Goal: Information Seeking & Learning: Learn about a topic

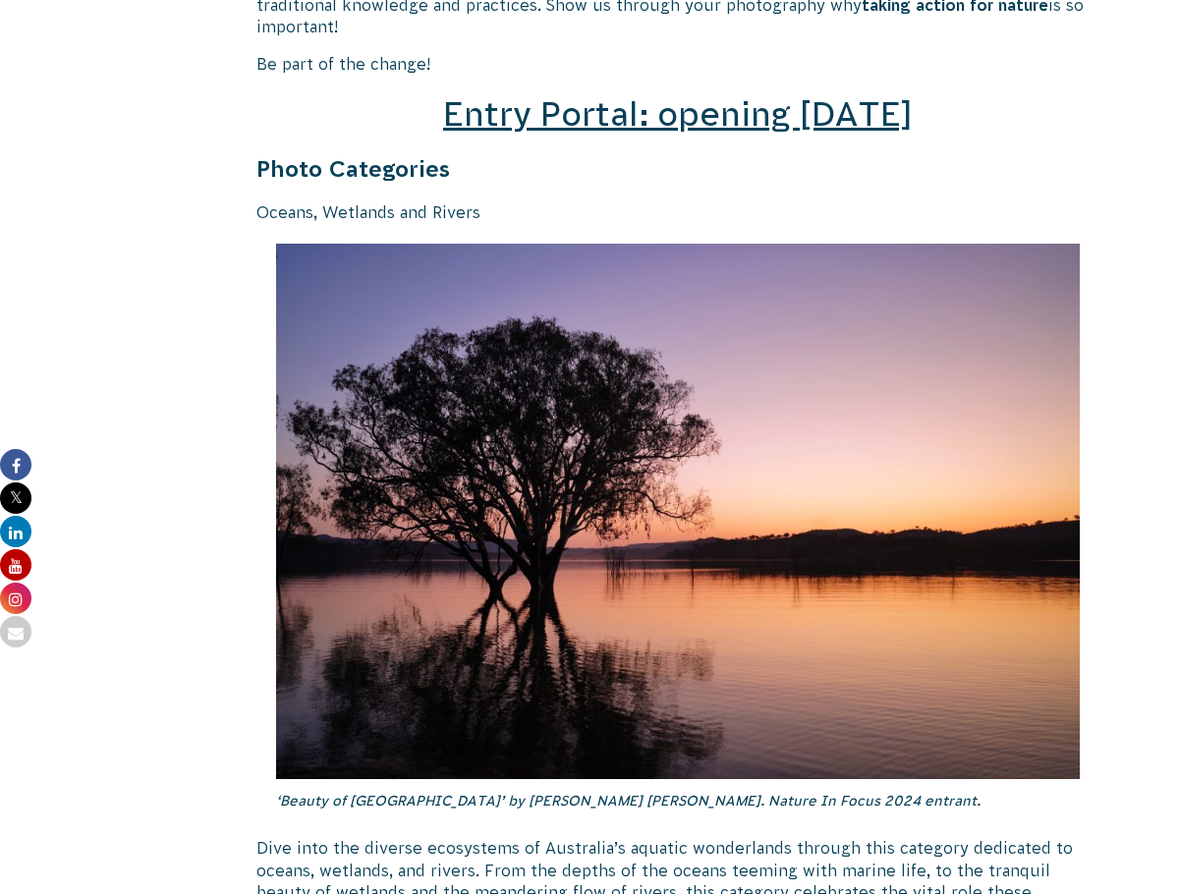
scroll to position [2948, 0]
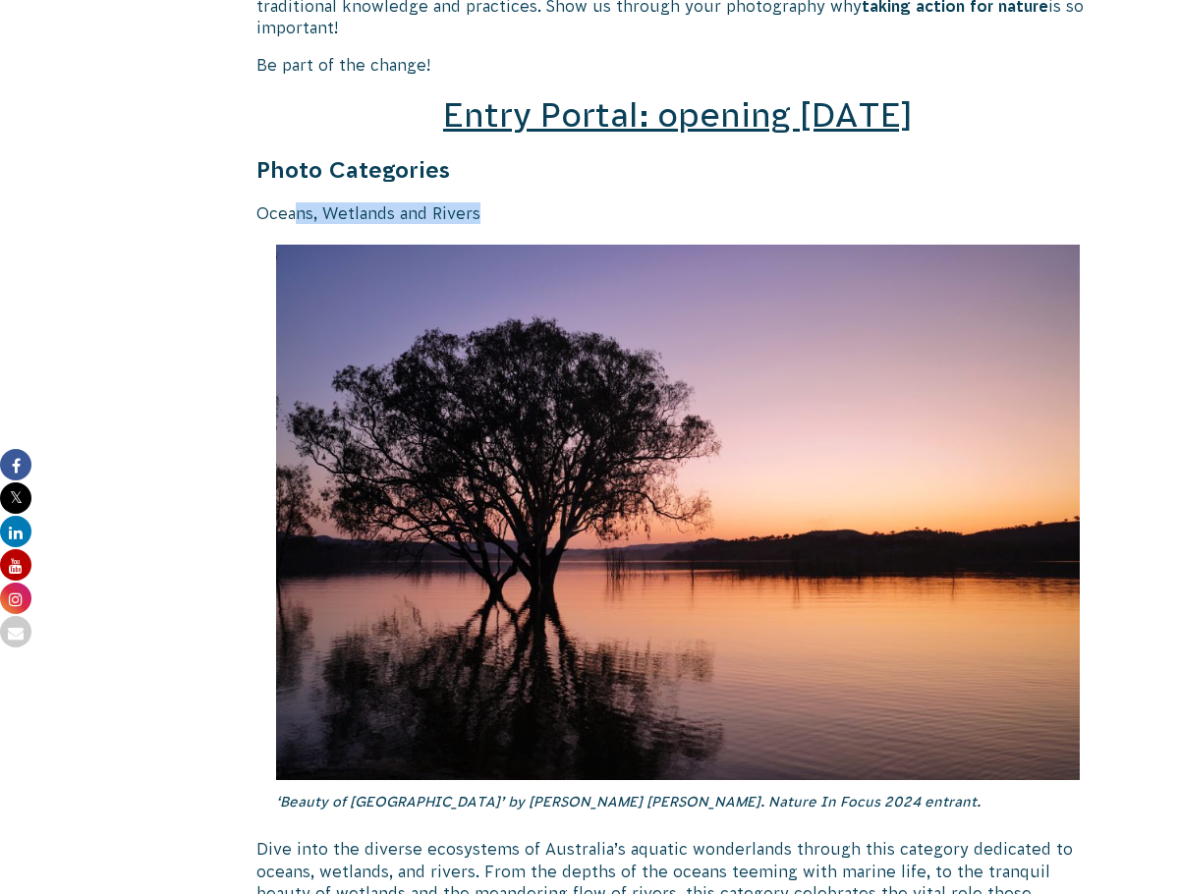
drag, startPoint x: 295, startPoint y: 196, endPoint x: 486, endPoint y: 191, distance: 191.7
click at [486, 202] on p "Oceans, Wetlands and Rivers" at bounding box center [678, 213] width 843 height 22
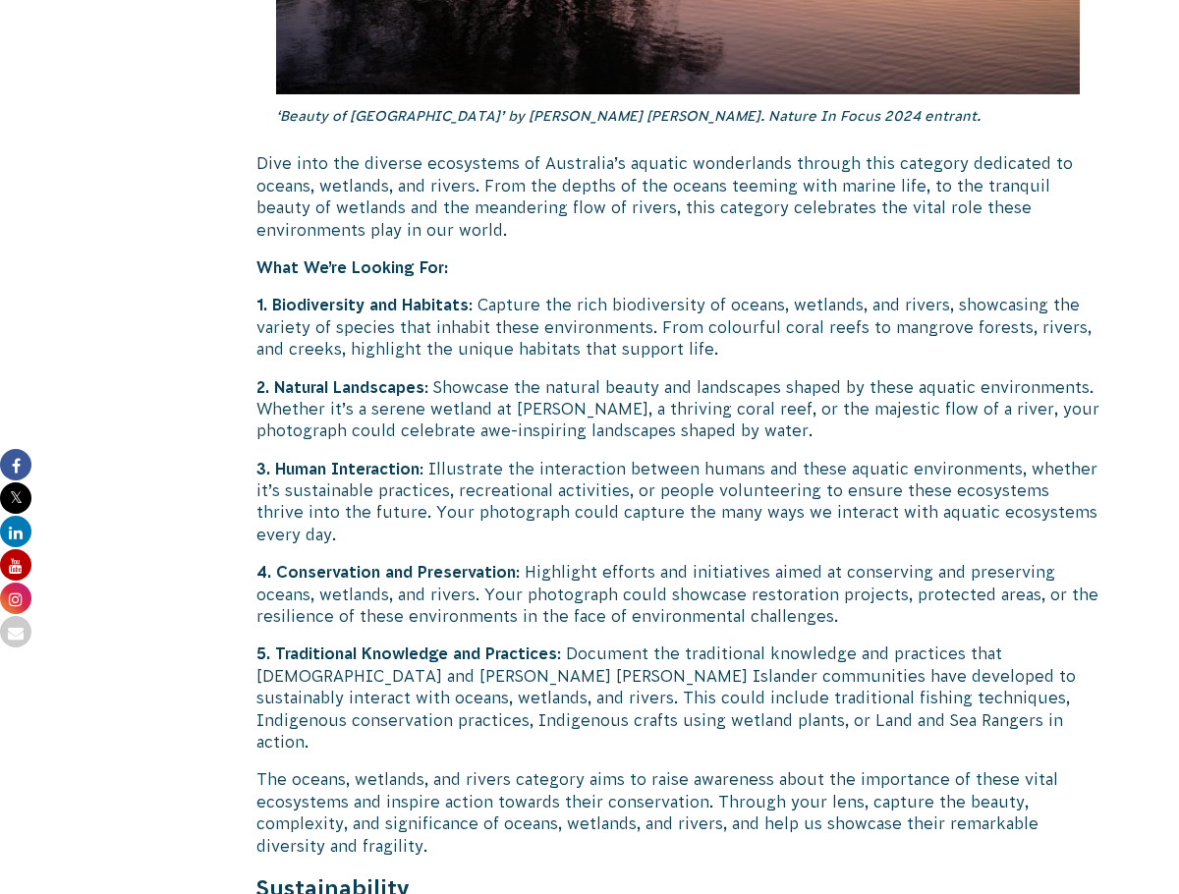
scroll to position [3635, 0]
drag, startPoint x: 260, startPoint y: 153, endPoint x: 270, endPoint y: 161, distance: 12.6
click at [270, 161] on p "Dive into the diverse ecosystems of Australia’s aquatic wonderlands through thi…" at bounding box center [678, 195] width 843 height 88
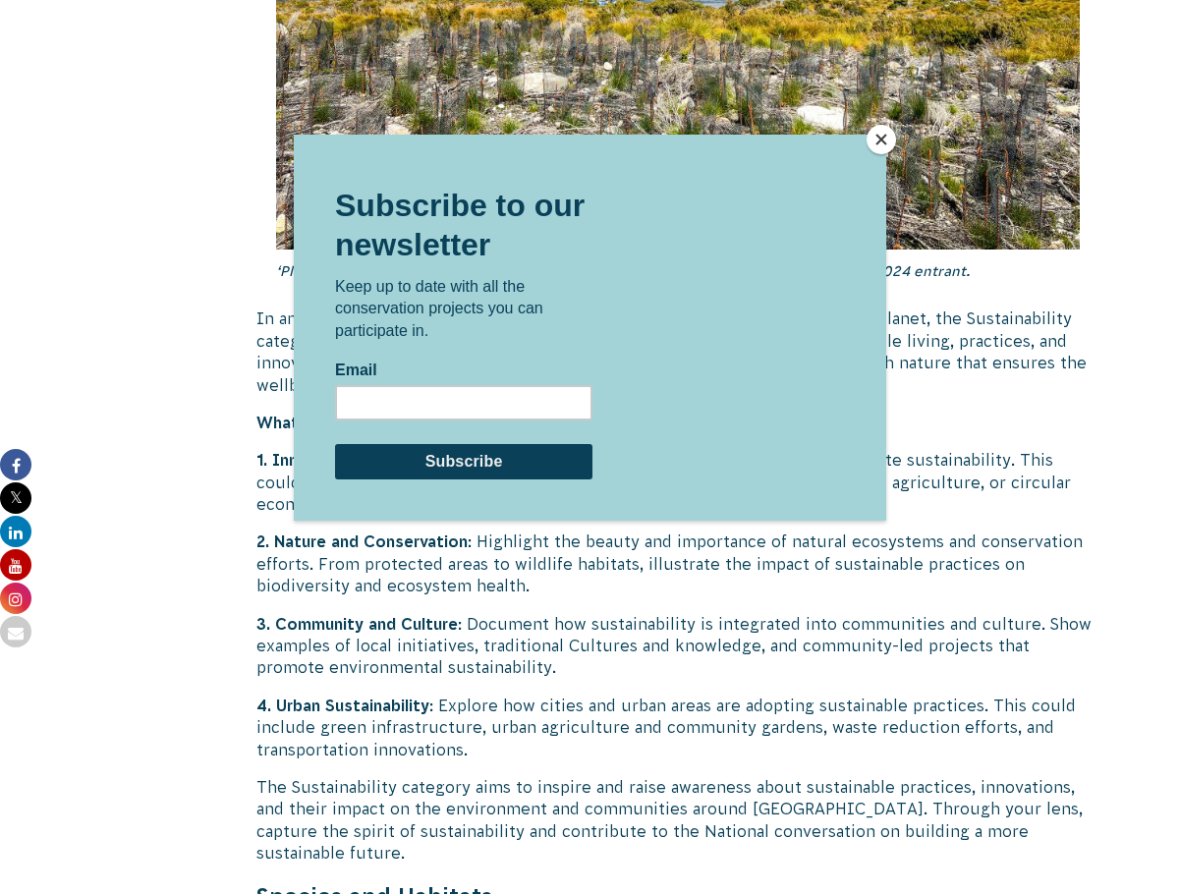
scroll to position [4913, 0]
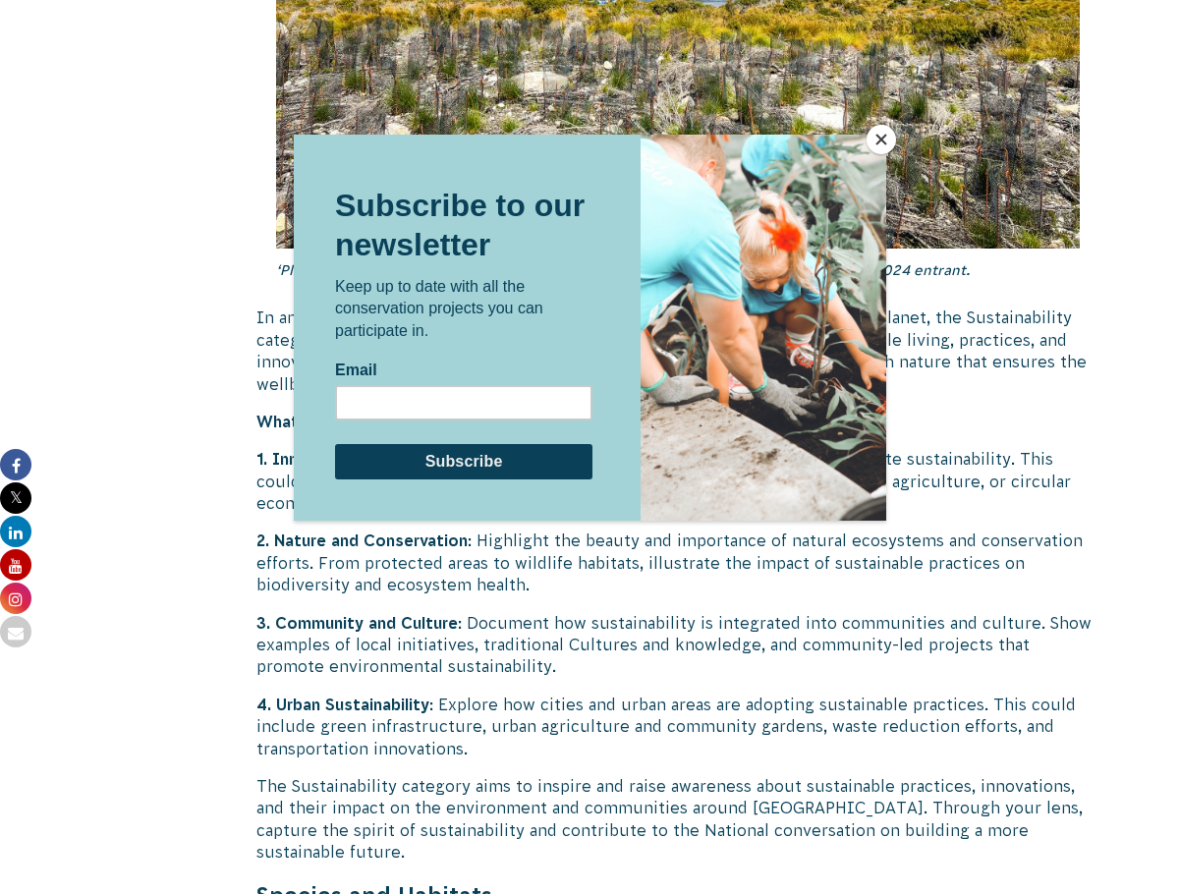
click at [890, 145] on button "Close" at bounding box center [881, 139] width 29 height 29
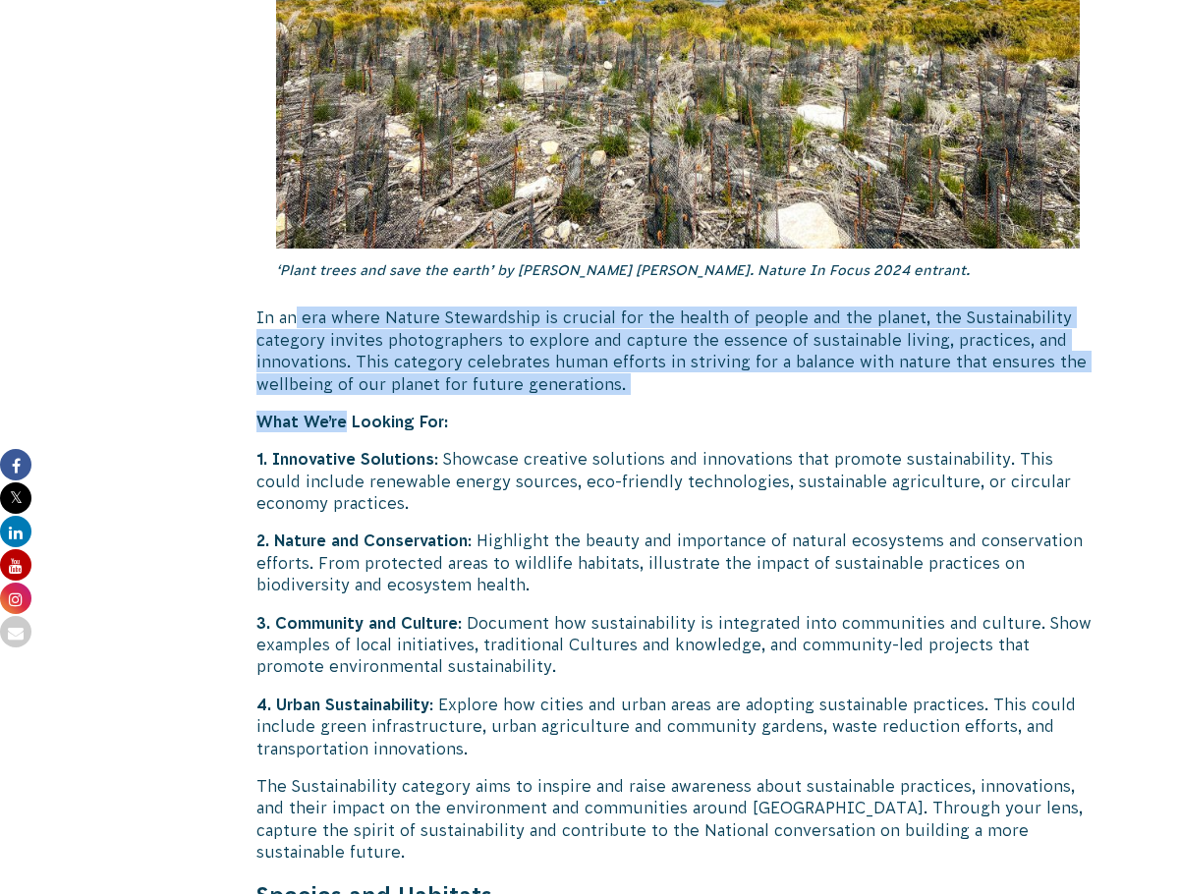
drag, startPoint x: 297, startPoint y: 265, endPoint x: 348, endPoint y: 382, distance: 127.6
click at [348, 382] on div "Return of the ‘Nature in Focus’ Photography Competition! ‘Plenty Gorge Wallaby’…" at bounding box center [678, 450] width 843 height 9749
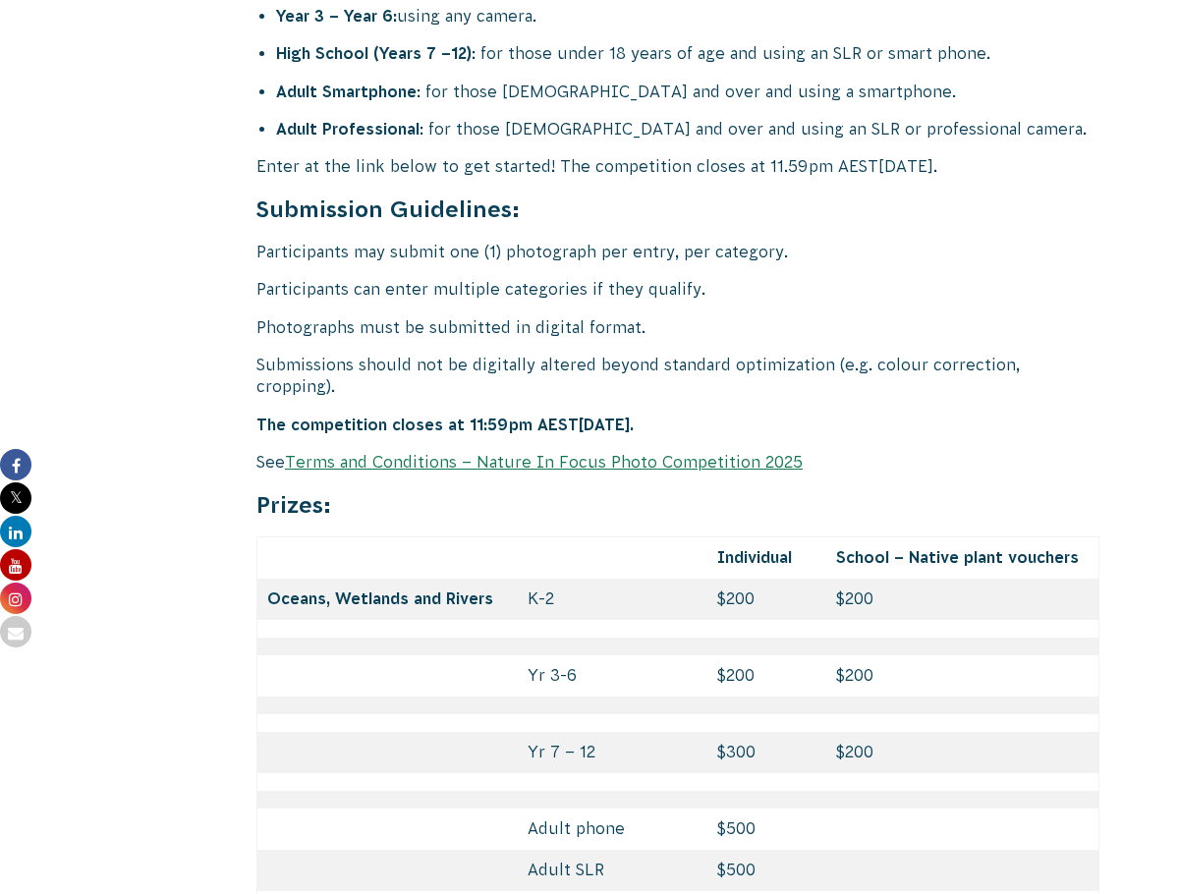
scroll to position [8023, 0]
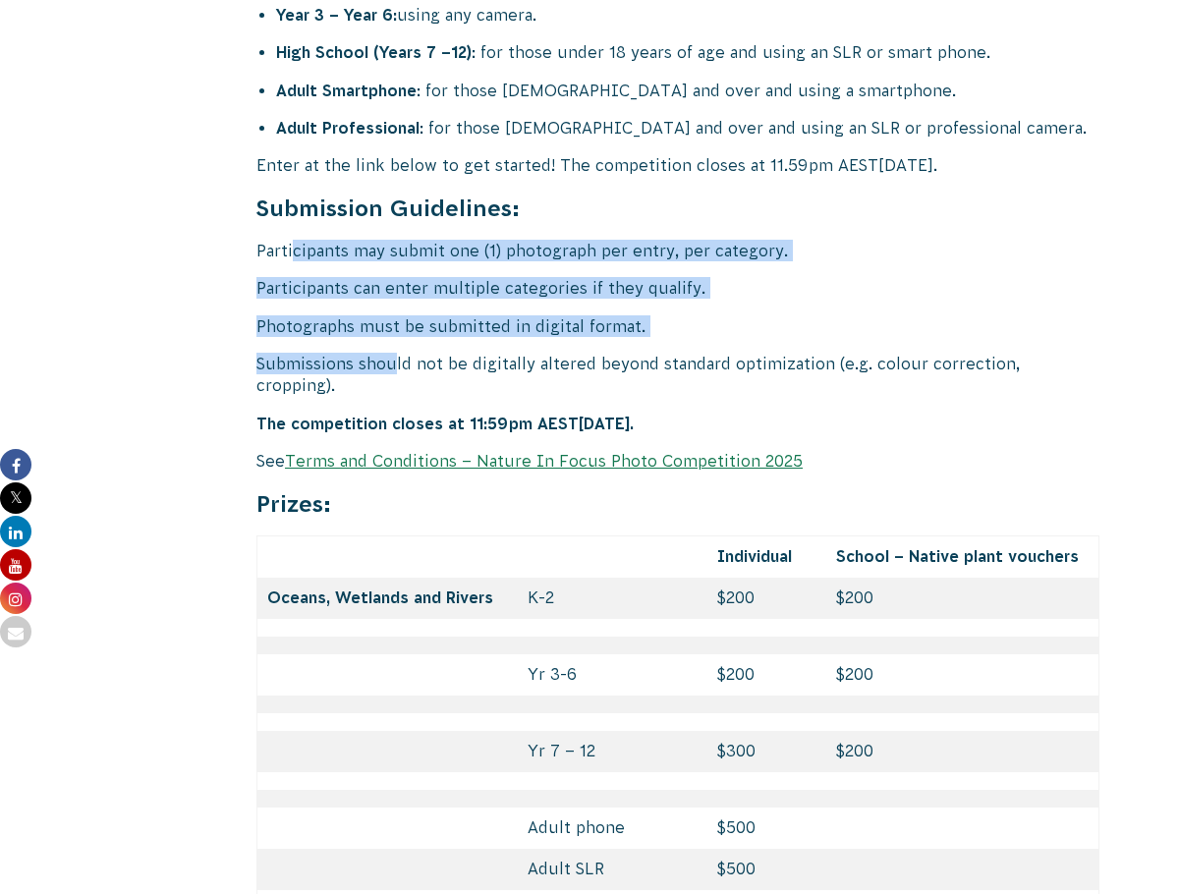
drag, startPoint x: 292, startPoint y: 184, endPoint x: 392, endPoint y: 278, distance: 137.7
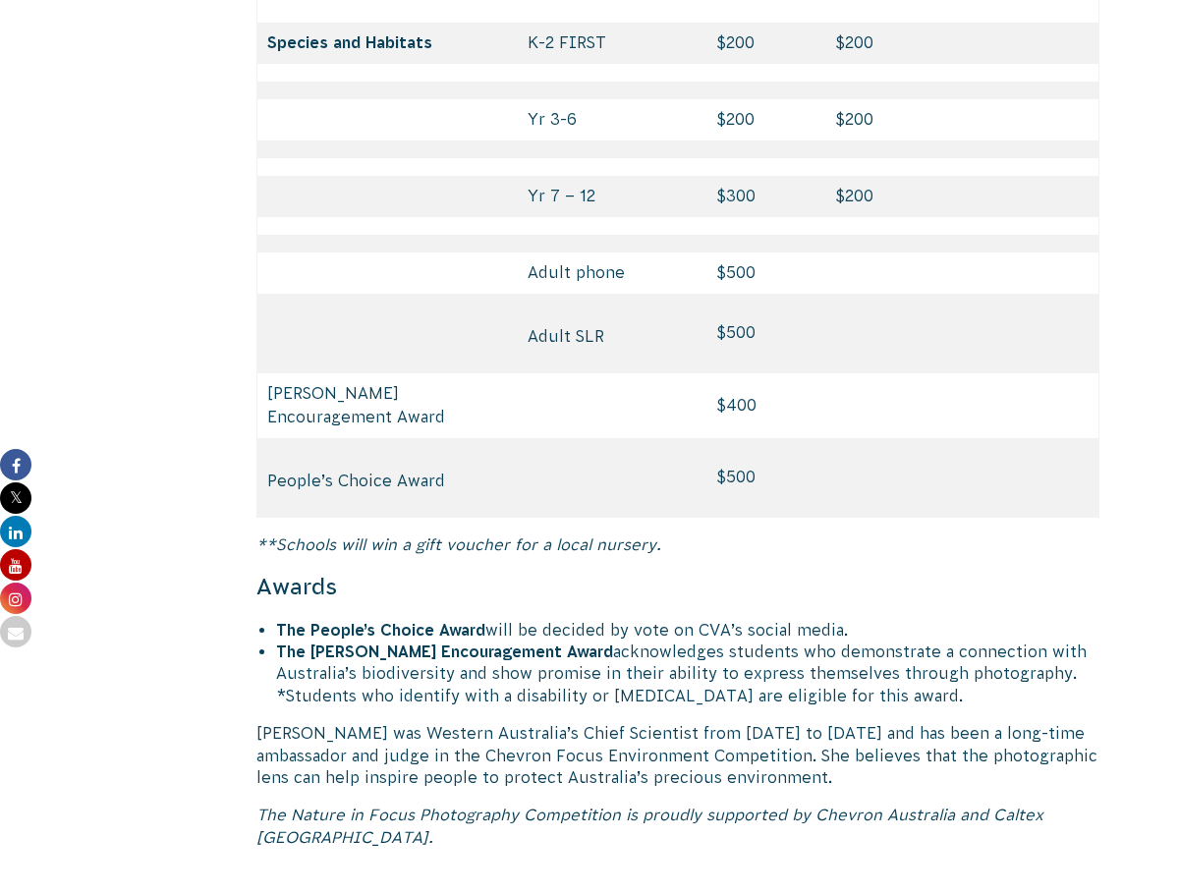
scroll to position [9300, 0]
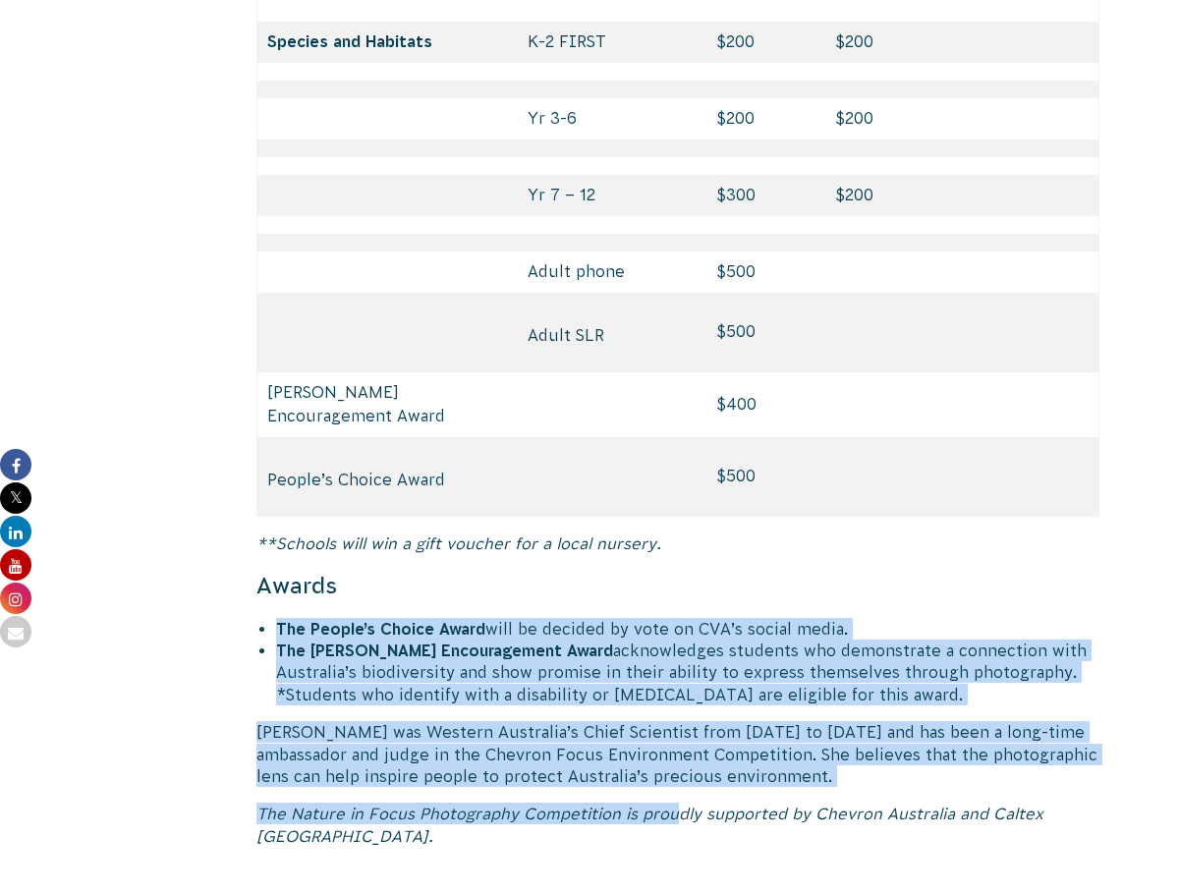
drag, startPoint x: 280, startPoint y: 539, endPoint x: 676, endPoint y: 710, distance: 431.4
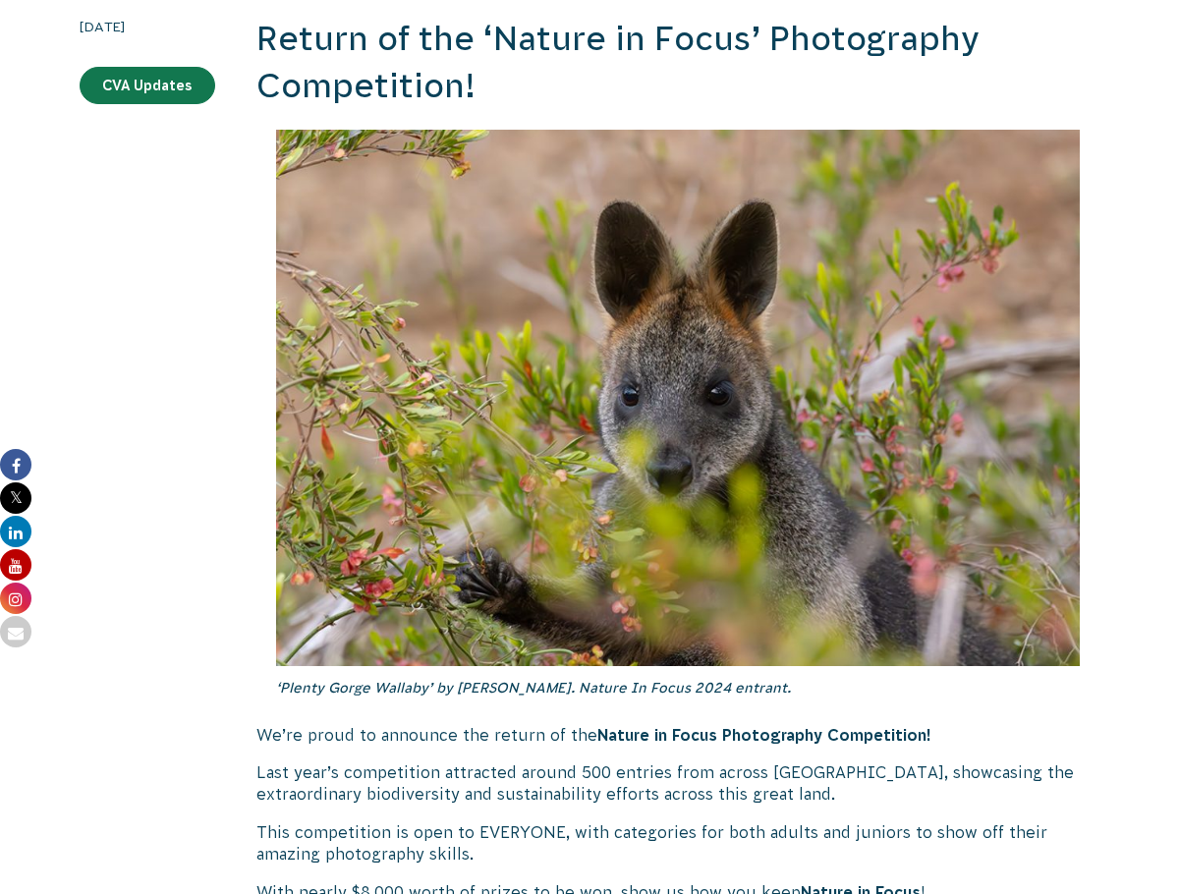
scroll to position [737, 0]
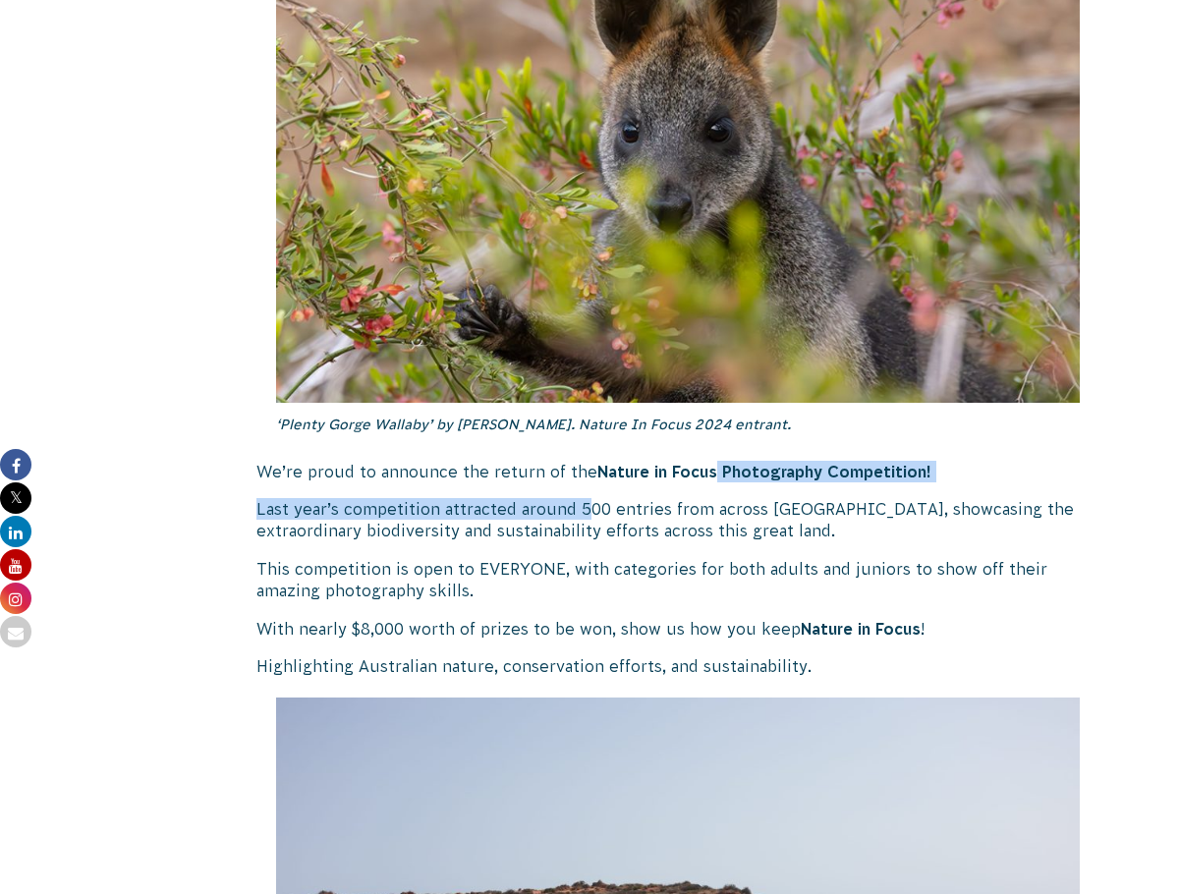
drag, startPoint x: 589, startPoint y: 485, endPoint x: 693, endPoint y: 481, distance: 104.3
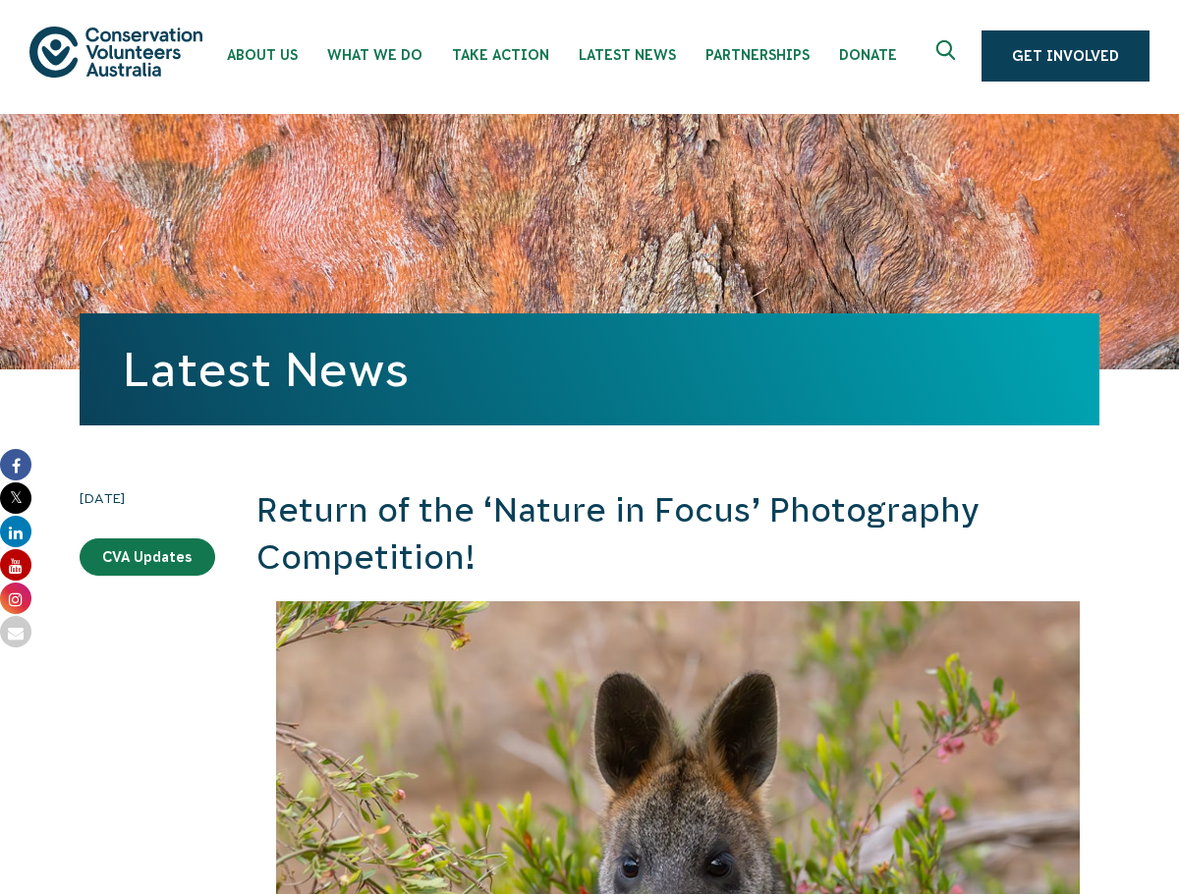
scroll to position [0, 0]
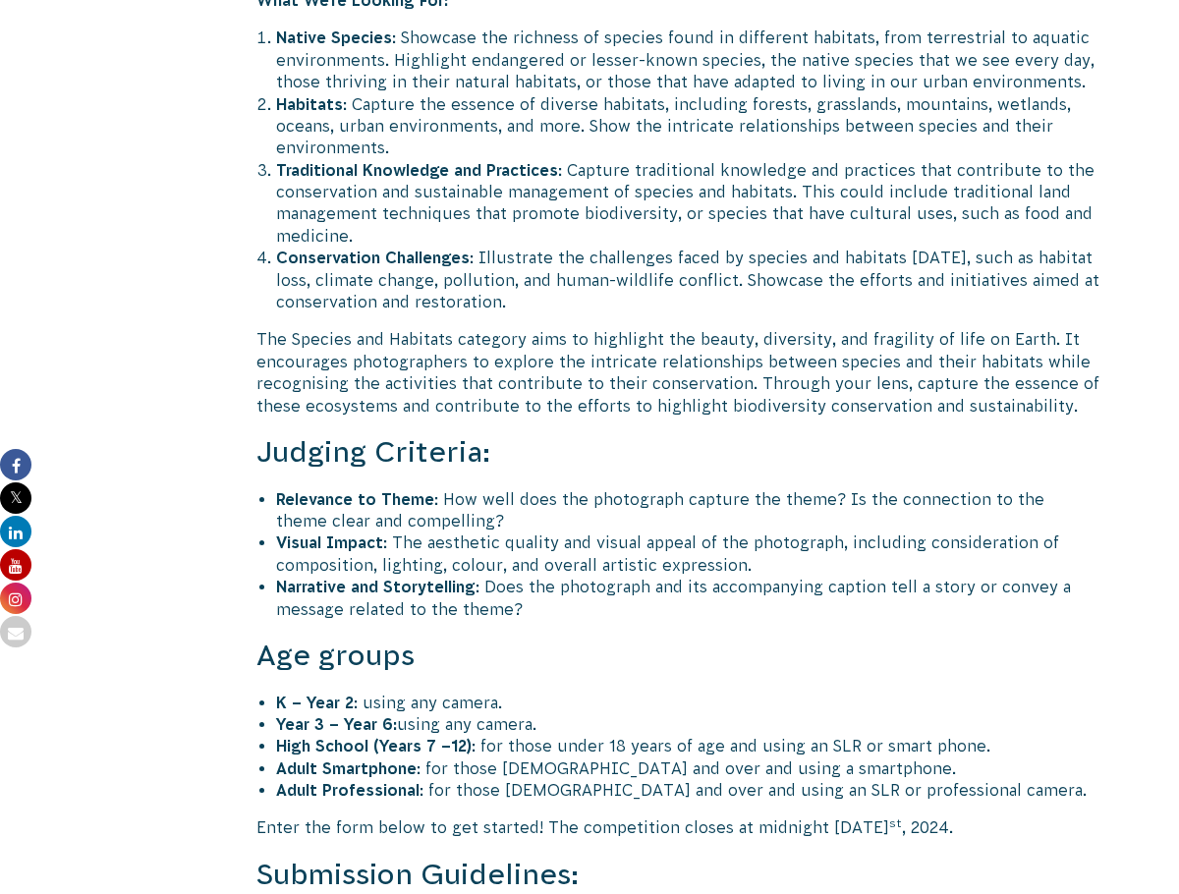
scroll to position [5797, 0]
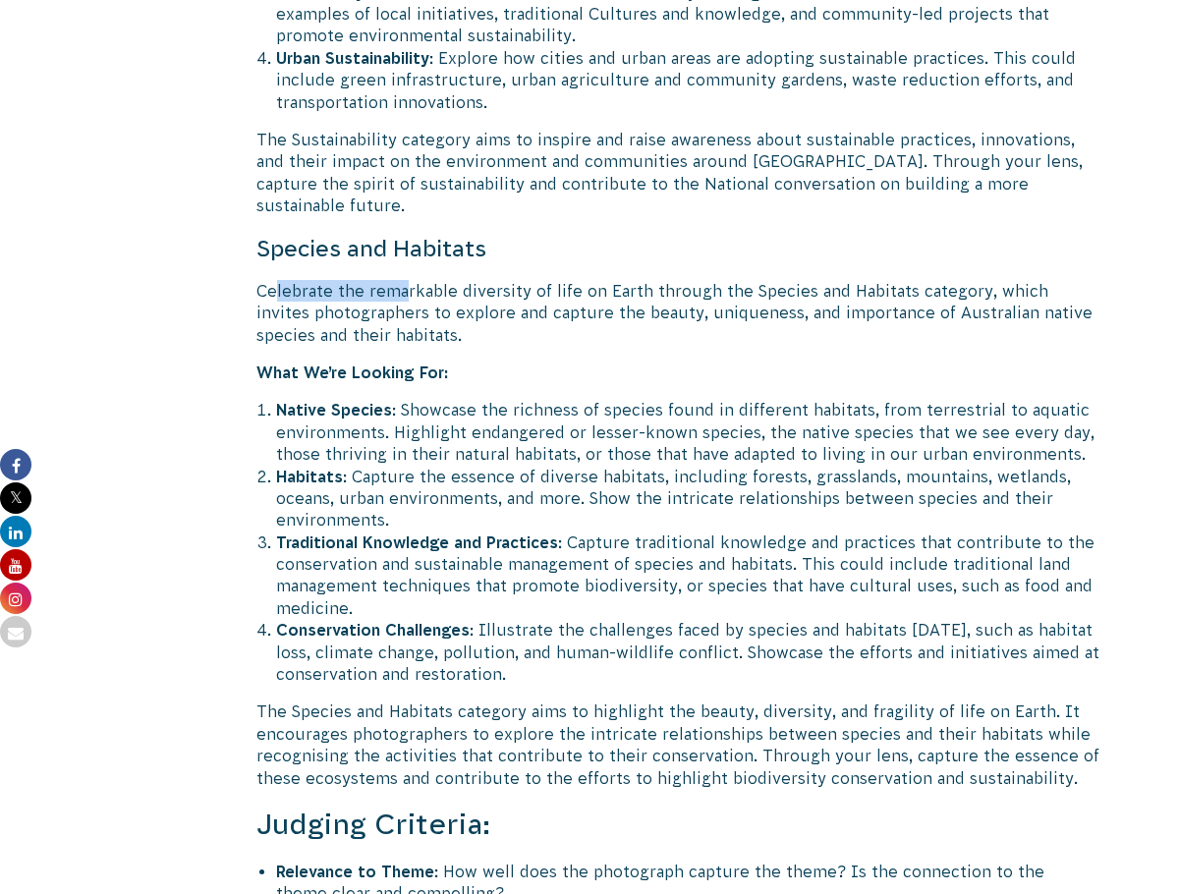
drag, startPoint x: 278, startPoint y: 199, endPoint x: 410, endPoint y: 194, distance: 131.8
click at [410, 280] on p "Celebrate the remarkable diversity of life on Earth through the Species and Hab…" at bounding box center [678, 313] width 843 height 66
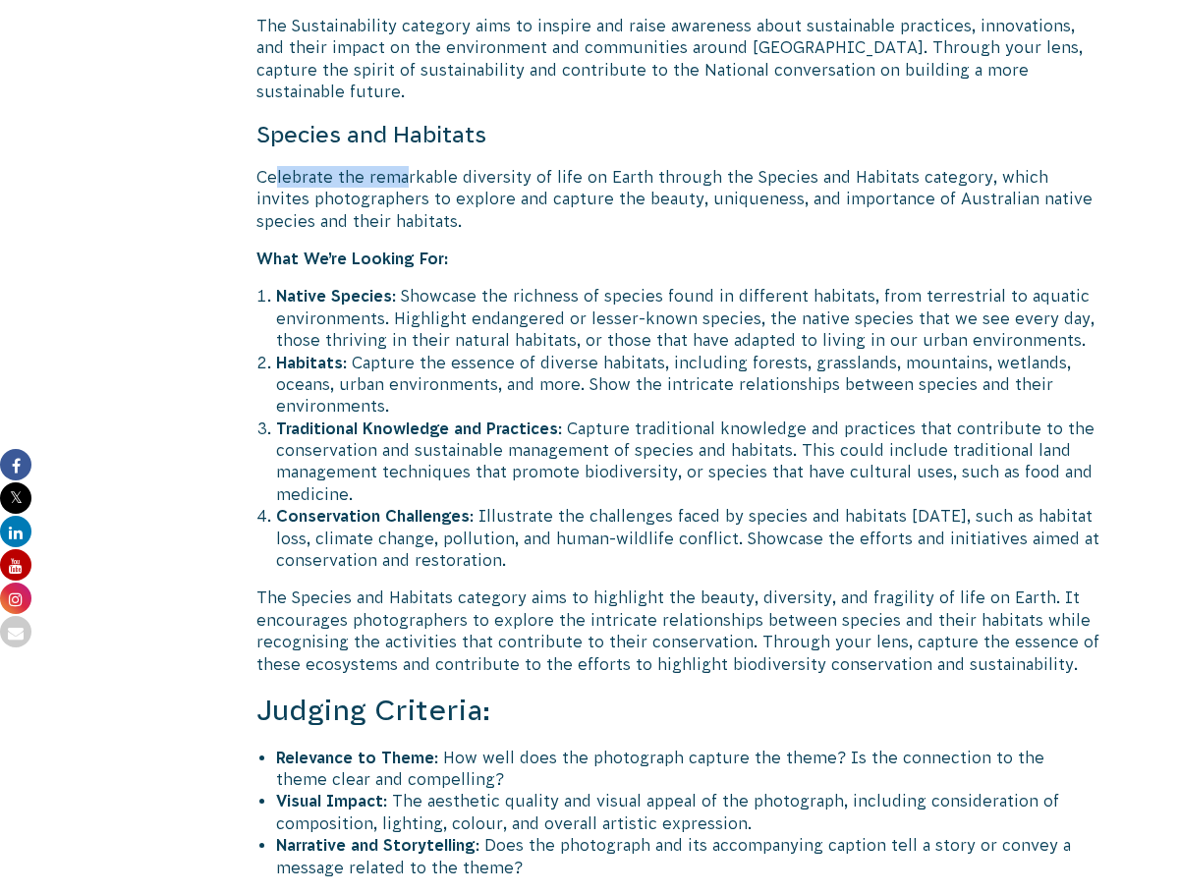
scroll to position [5912, 0]
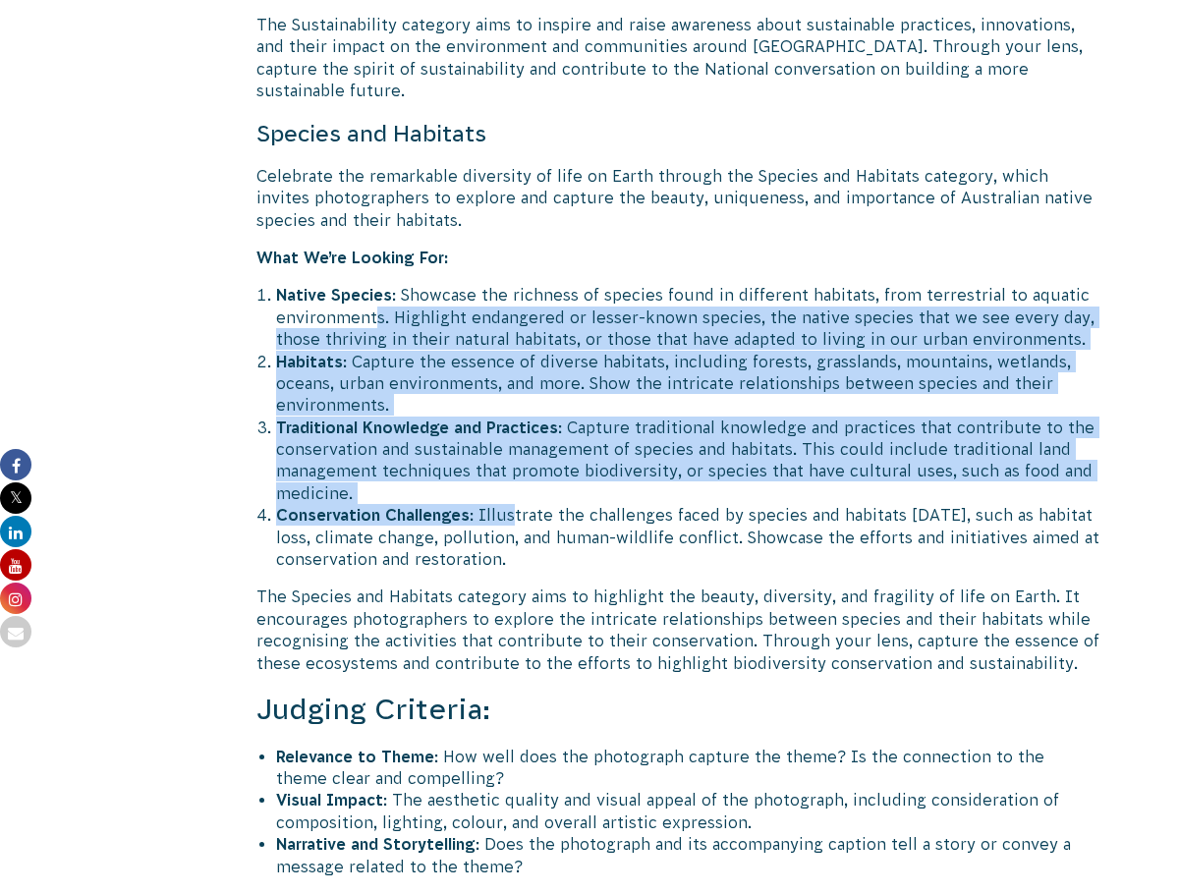
drag, startPoint x: 378, startPoint y: 222, endPoint x: 509, endPoint y: 421, distance: 237.7
click at [509, 421] on ol "Native Species : Showcase the richness of species found in different habitats, …" at bounding box center [688, 427] width 824 height 286
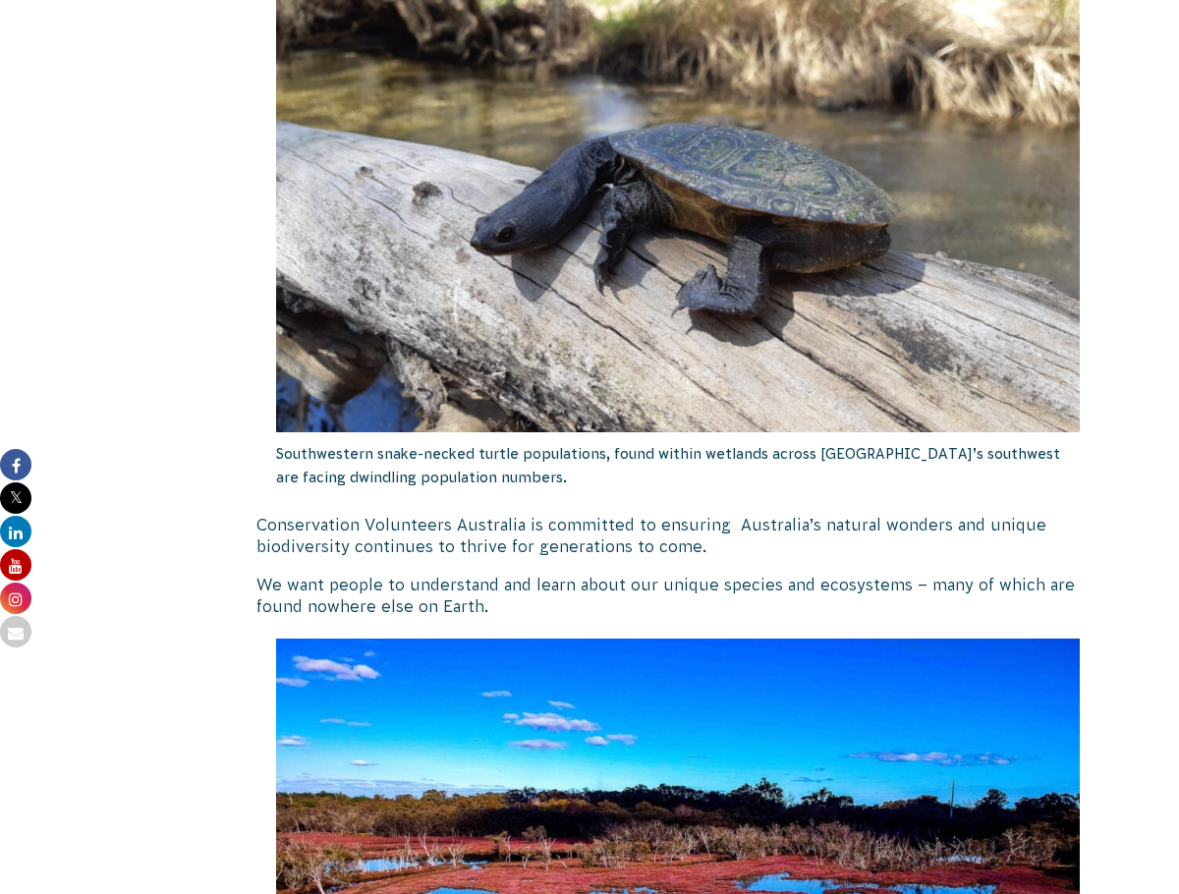
scroll to position [0, 0]
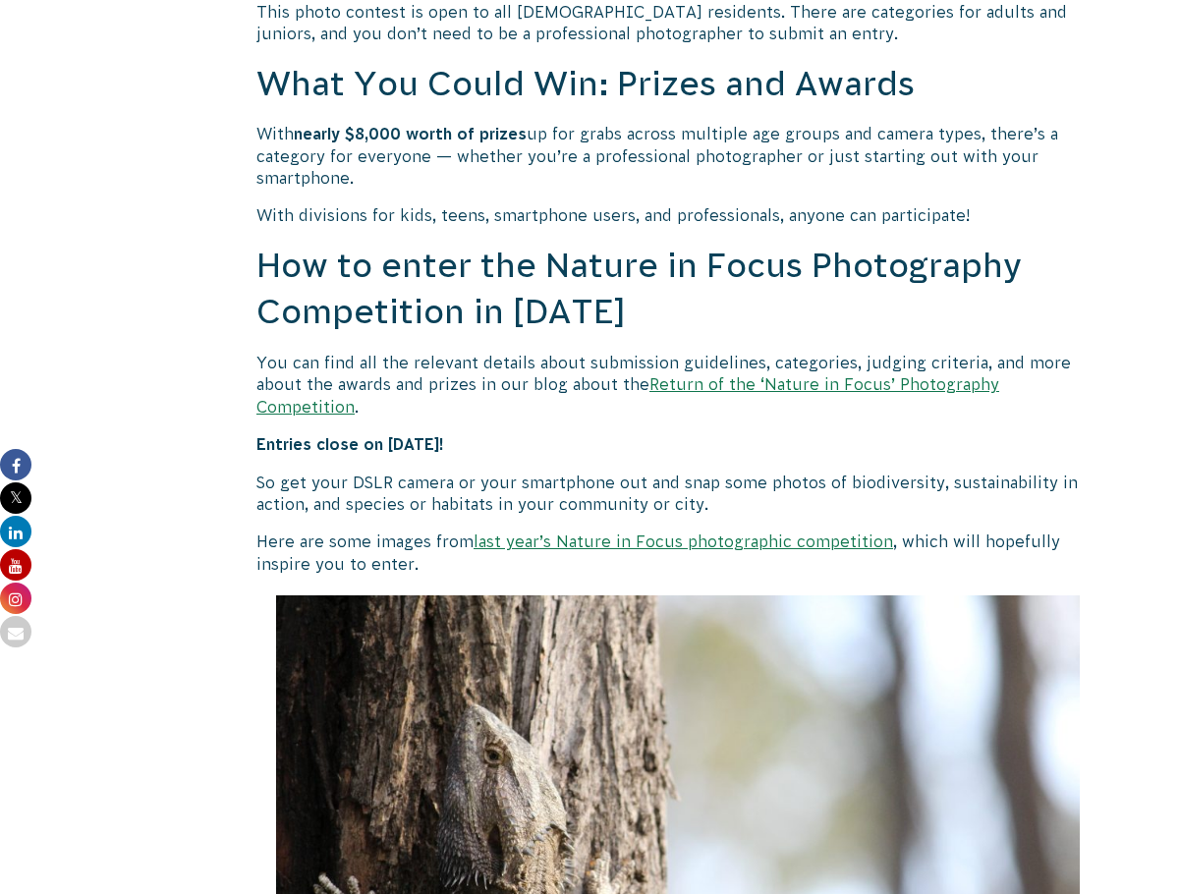
scroll to position [1568, 0]
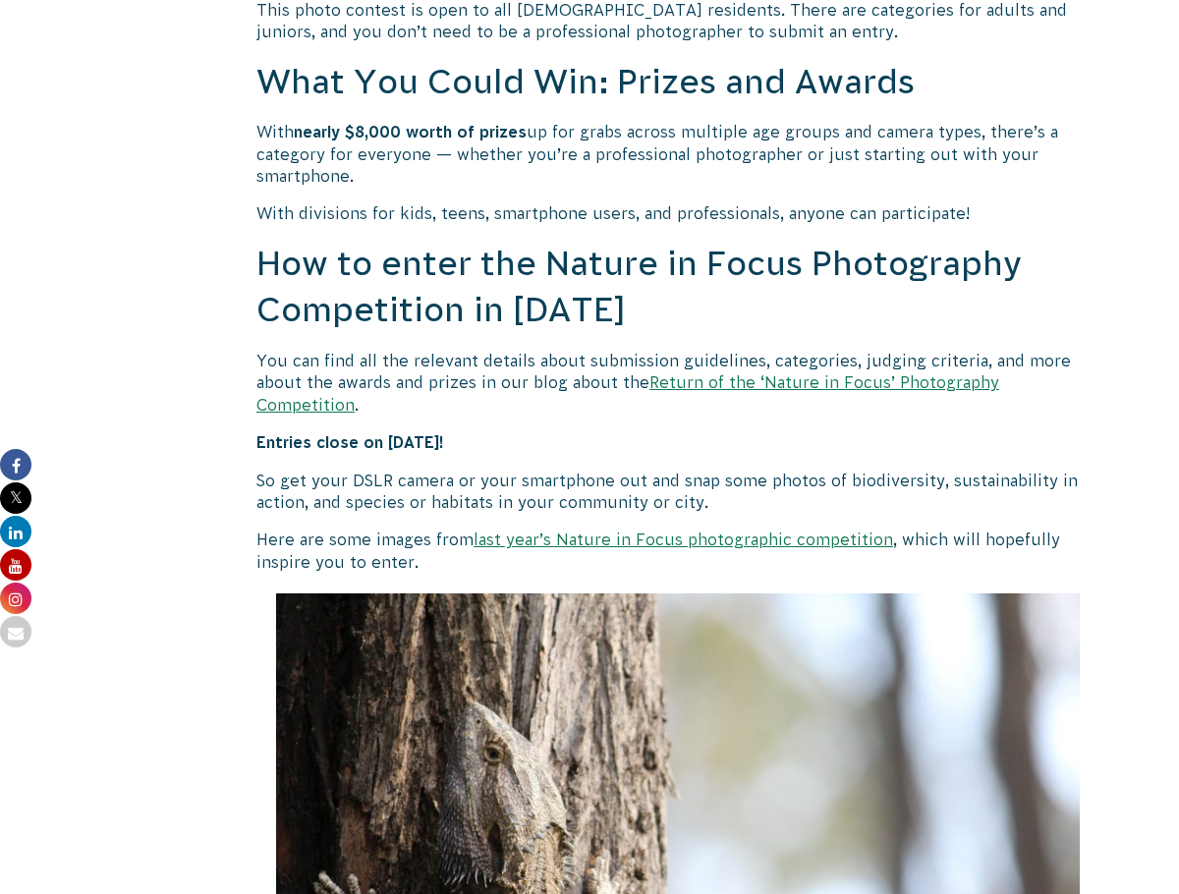
click at [764, 531] on link "last year’s Nature in Focus photographic competition" at bounding box center [684, 540] width 420 height 18
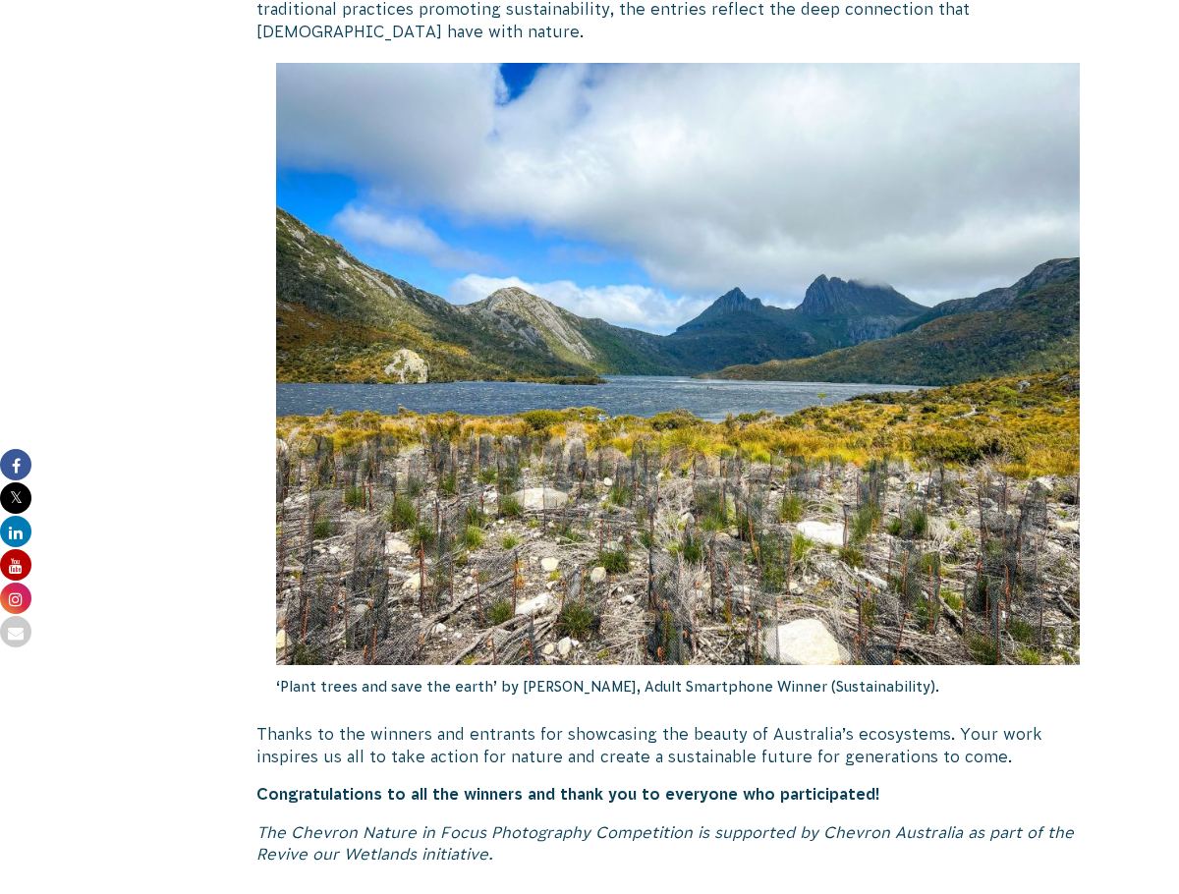
scroll to position [1910, 0]
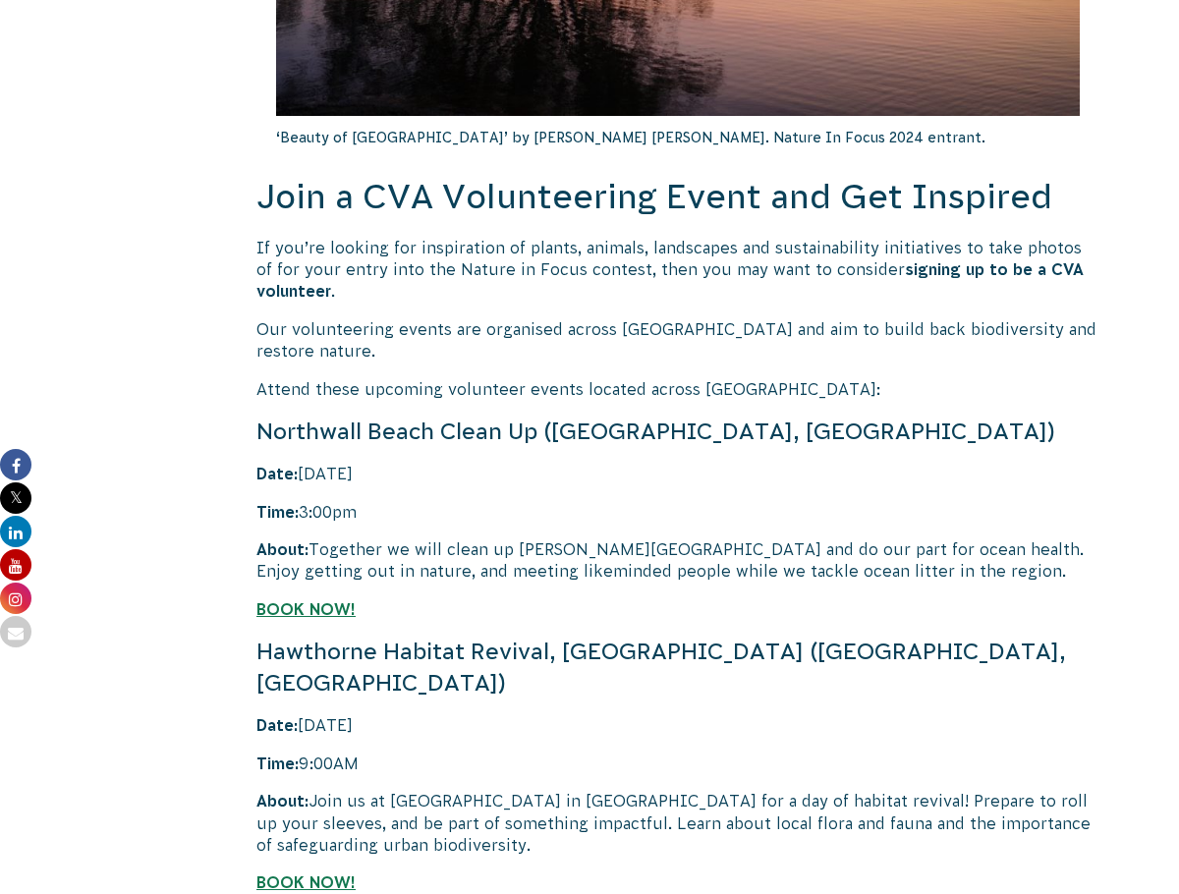
scroll to position [3828, 0]
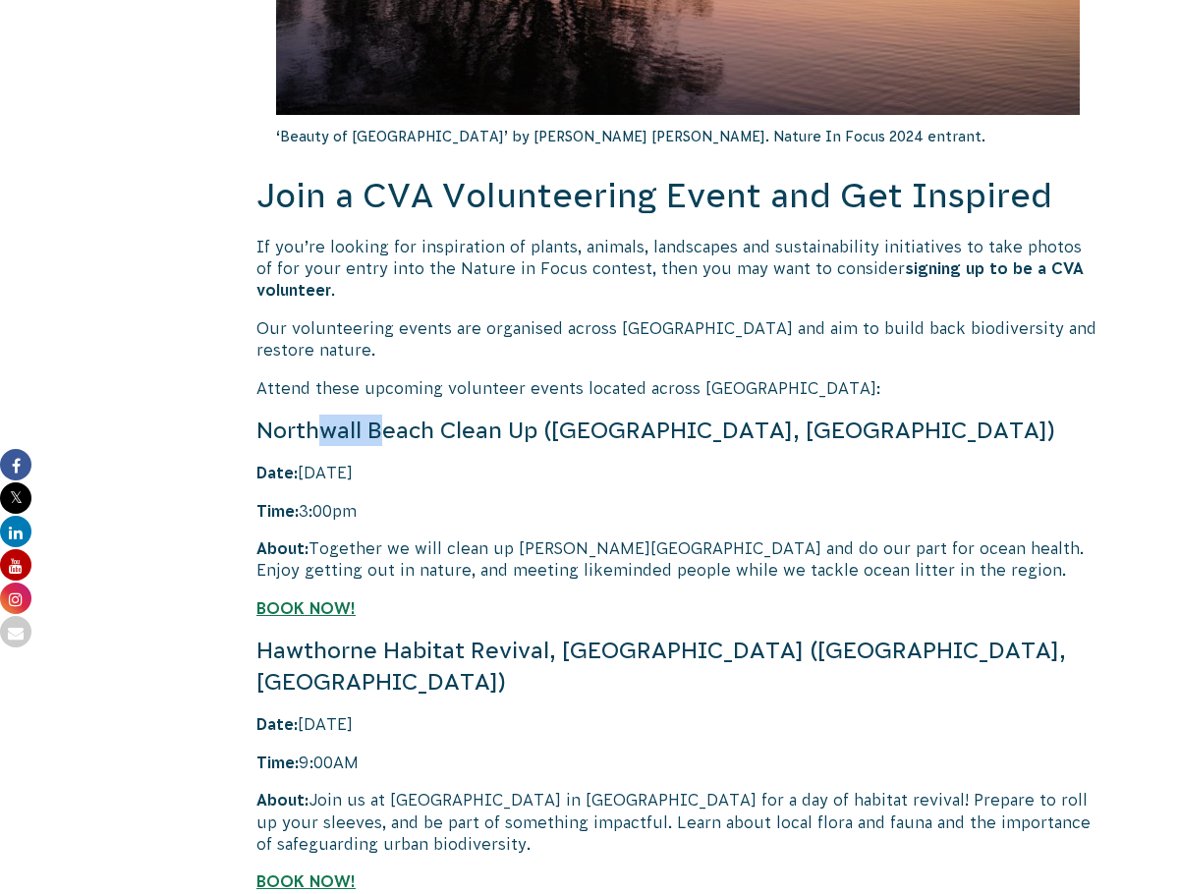
drag, startPoint x: 324, startPoint y: 403, endPoint x: 380, endPoint y: 420, distance: 58.5
click at [380, 420] on h4 "Northwall Beach Clean Up ([GEOGRAPHIC_DATA], [GEOGRAPHIC_DATA])" at bounding box center [678, 430] width 843 height 31
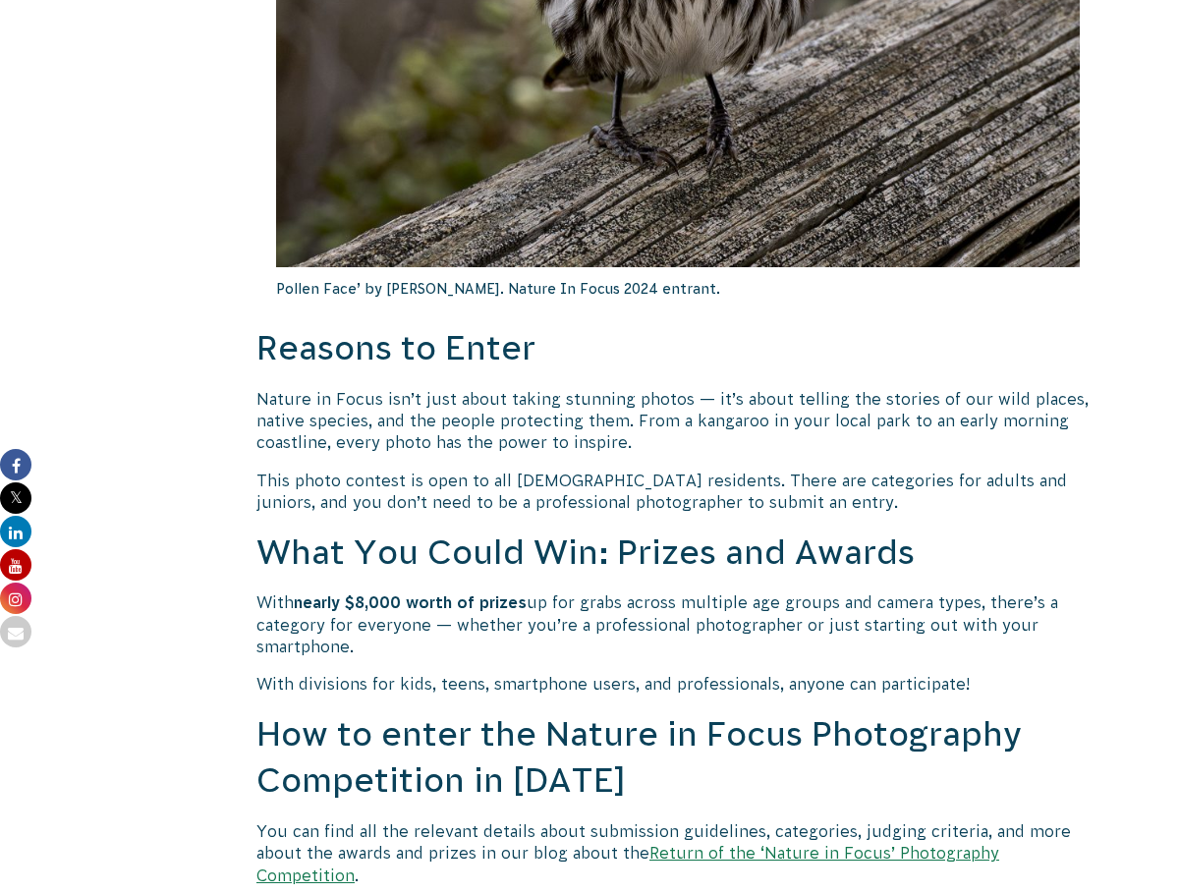
scroll to position [1147, 0]
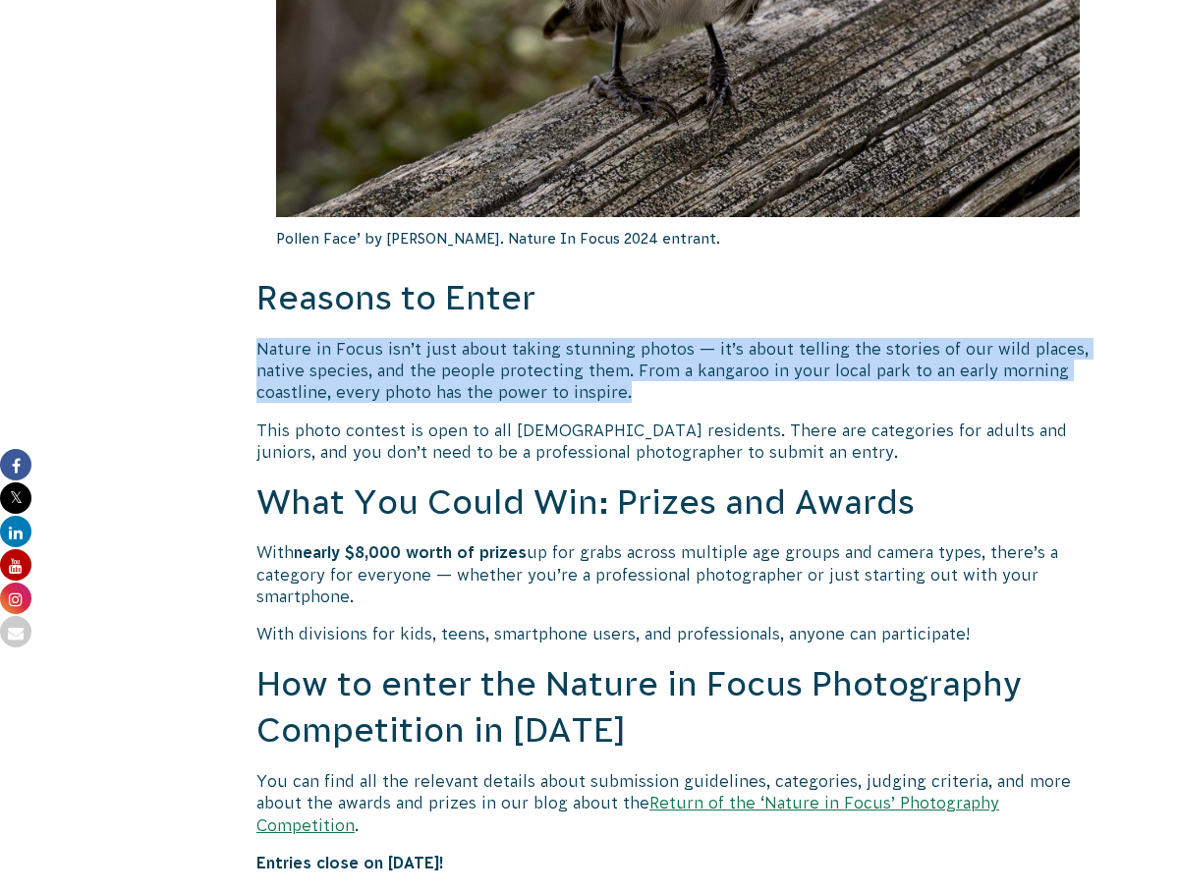
drag, startPoint x: 257, startPoint y: 354, endPoint x: 735, endPoint y: 390, distance: 479.0
click at [735, 390] on p "Nature in Focus isn’t just about taking stunning photos — it’s about telling th…" at bounding box center [678, 371] width 843 height 66
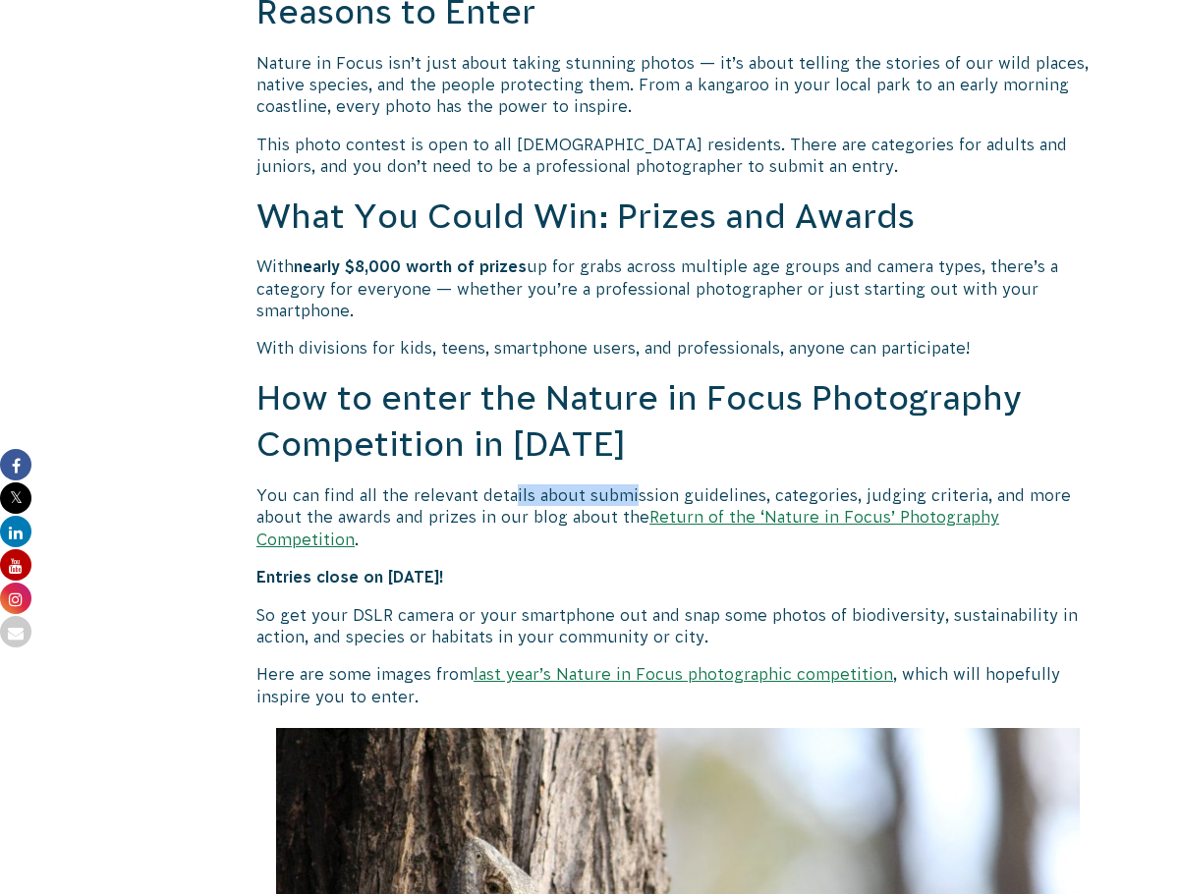
drag, startPoint x: 514, startPoint y: 493, endPoint x: 632, endPoint y: 502, distance: 118.3
click at [632, 502] on p "You can find all the relevant details about submission guidelines, categories, …" at bounding box center [678, 518] width 843 height 66
click at [684, 513] on link "Return of the ‘Nature in Focus’ Photography Competition" at bounding box center [628, 526] width 743 height 39
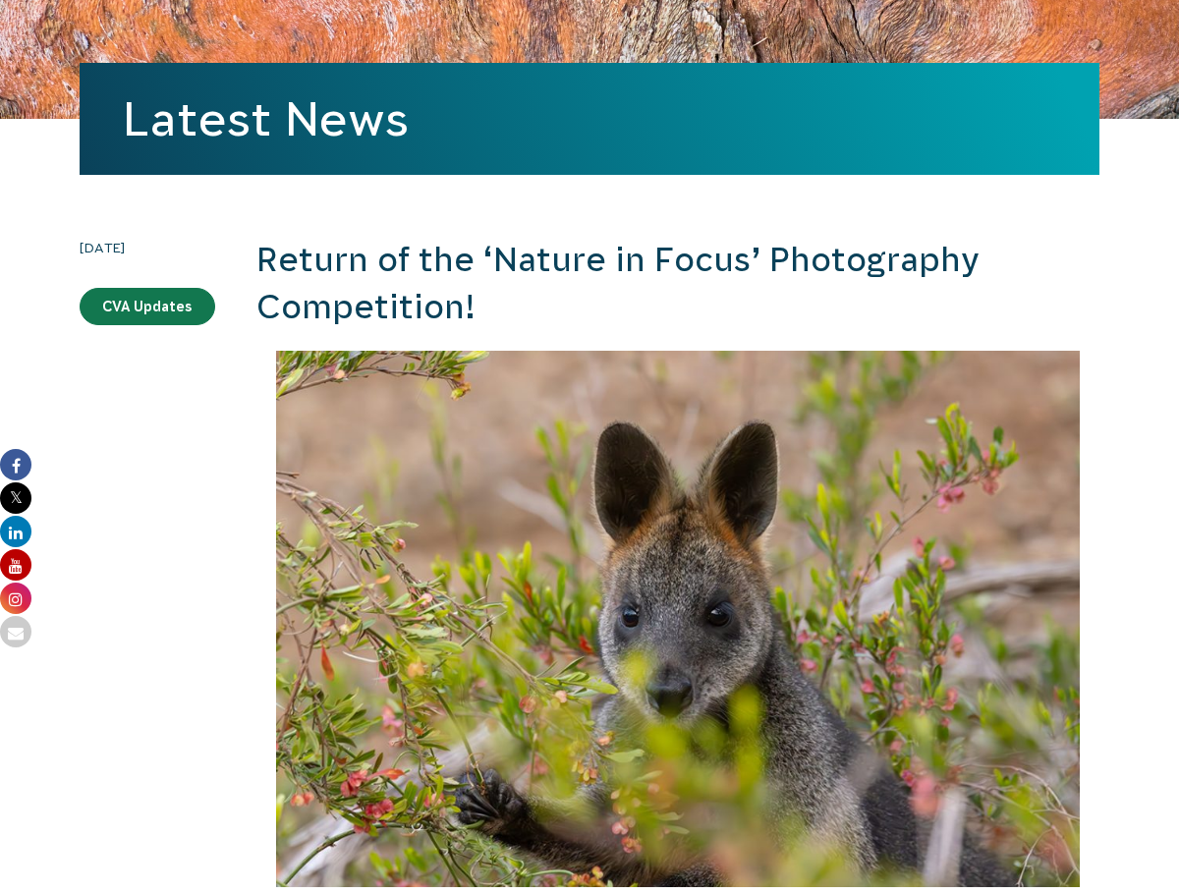
scroll to position [583, 0]
